Goal: Navigation & Orientation: Find specific page/section

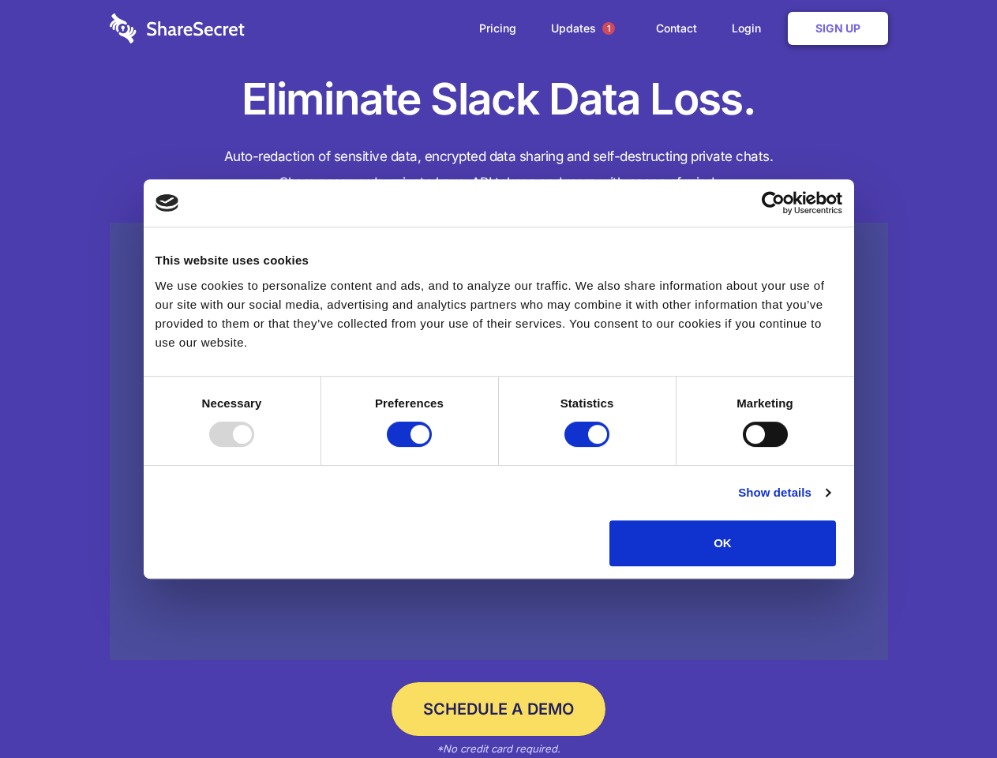
click at [254, 447] on div at bounding box center [231, 433] width 45 height 25
click at [432, 447] on input "Preferences" at bounding box center [409, 433] width 45 height 25
checkbox input "false"
click at [589, 447] on input "Statistics" at bounding box center [586, 433] width 45 height 25
checkbox input "false"
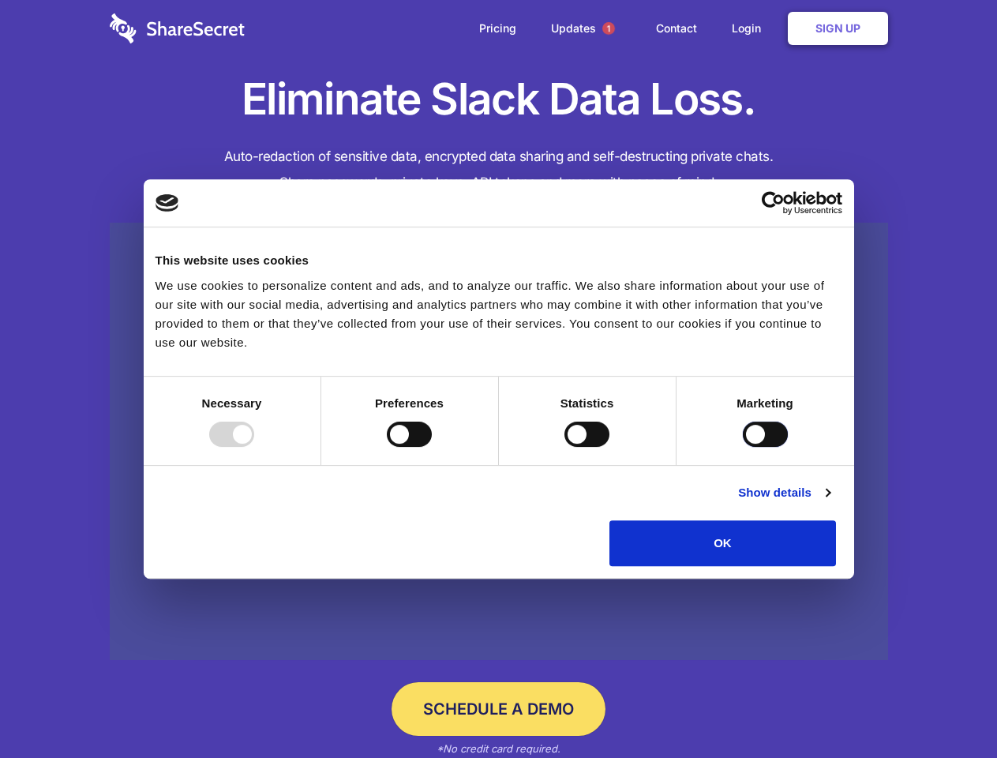
click at [743, 447] on input "Marketing" at bounding box center [765, 433] width 45 height 25
checkbox input "true"
click at [830, 502] on link "Show details" at bounding box center [784, 492] width 92 height 19
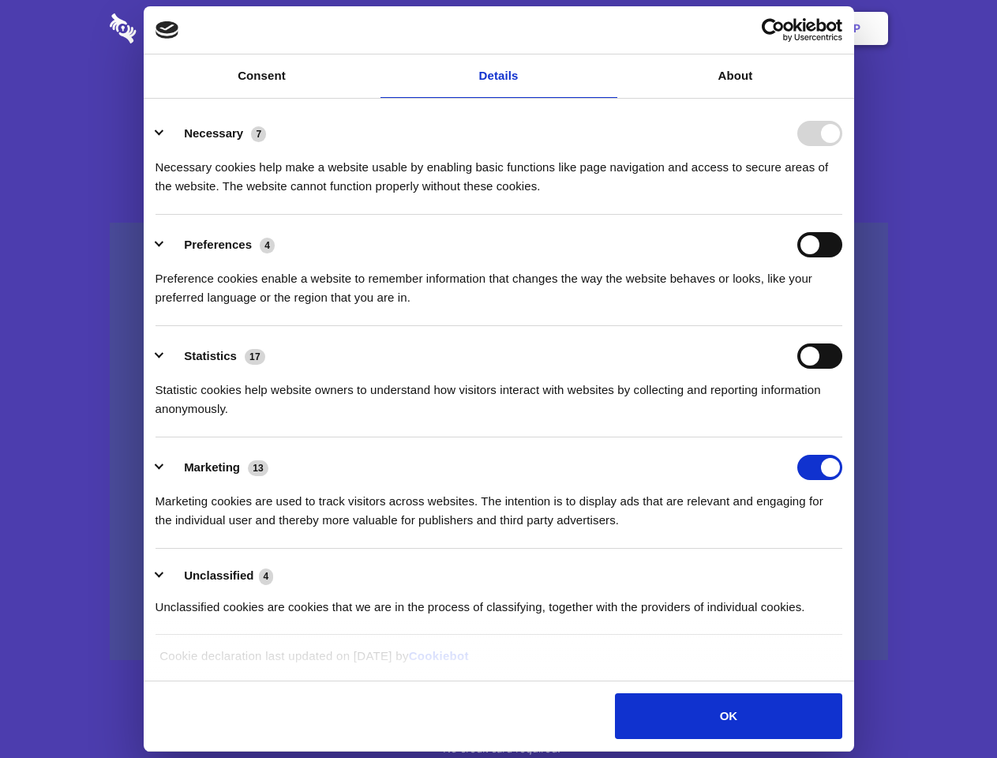
click at [842, 215] on li "Necessary 7 Necessary cookies help make a website usable by enabling basic func…" at bounding box center [498, 158] width 687 height 111
click at [608, 28] on span "1" at bounding box center [608, 28] width 13 height 13
